Goal: Transaction & Acquisition: Purchase product/service

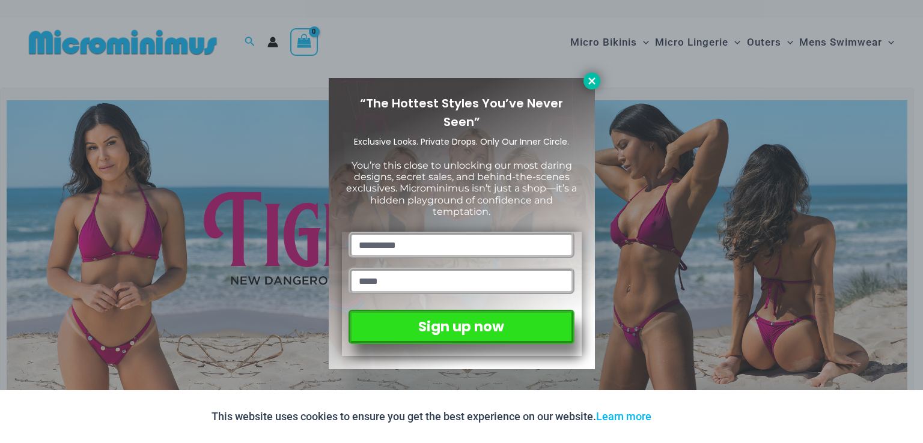
click at [594, 89] on button at bounding box center [591, 81] width 17 height 17
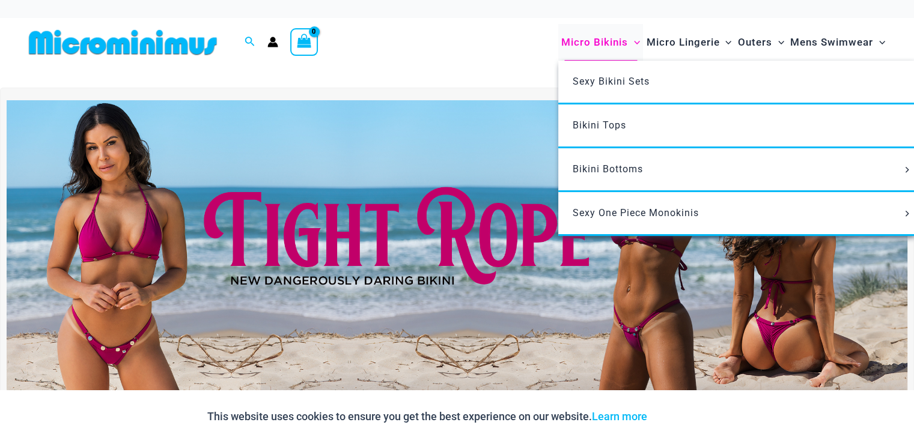
click at [600, 42] on span "Micro Bikinis" at bounding box center [594, 42] width 67 height 31
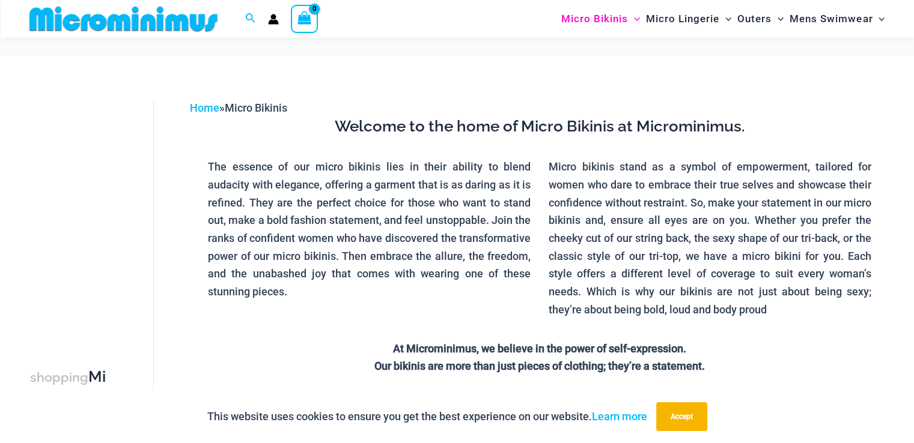
scroll to position [410, 0]
